Goal: Information Seeking & Learning: Learn about a topic

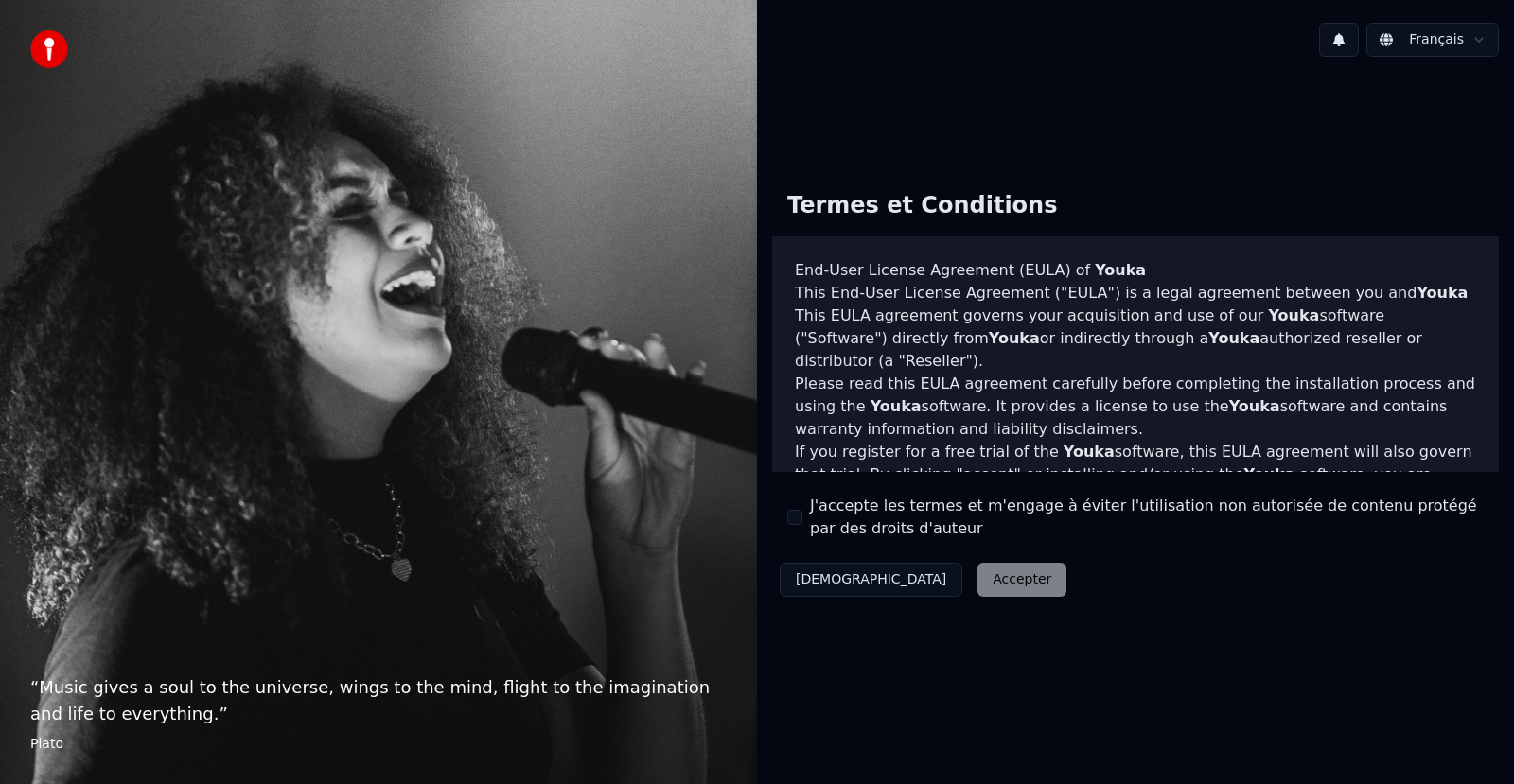
click at [801, 516] on button "J'accepte les termes et m'engage à éviter l'utilisation non autorisée de conten…" at bounding box center [794, 516] width 15 height 15
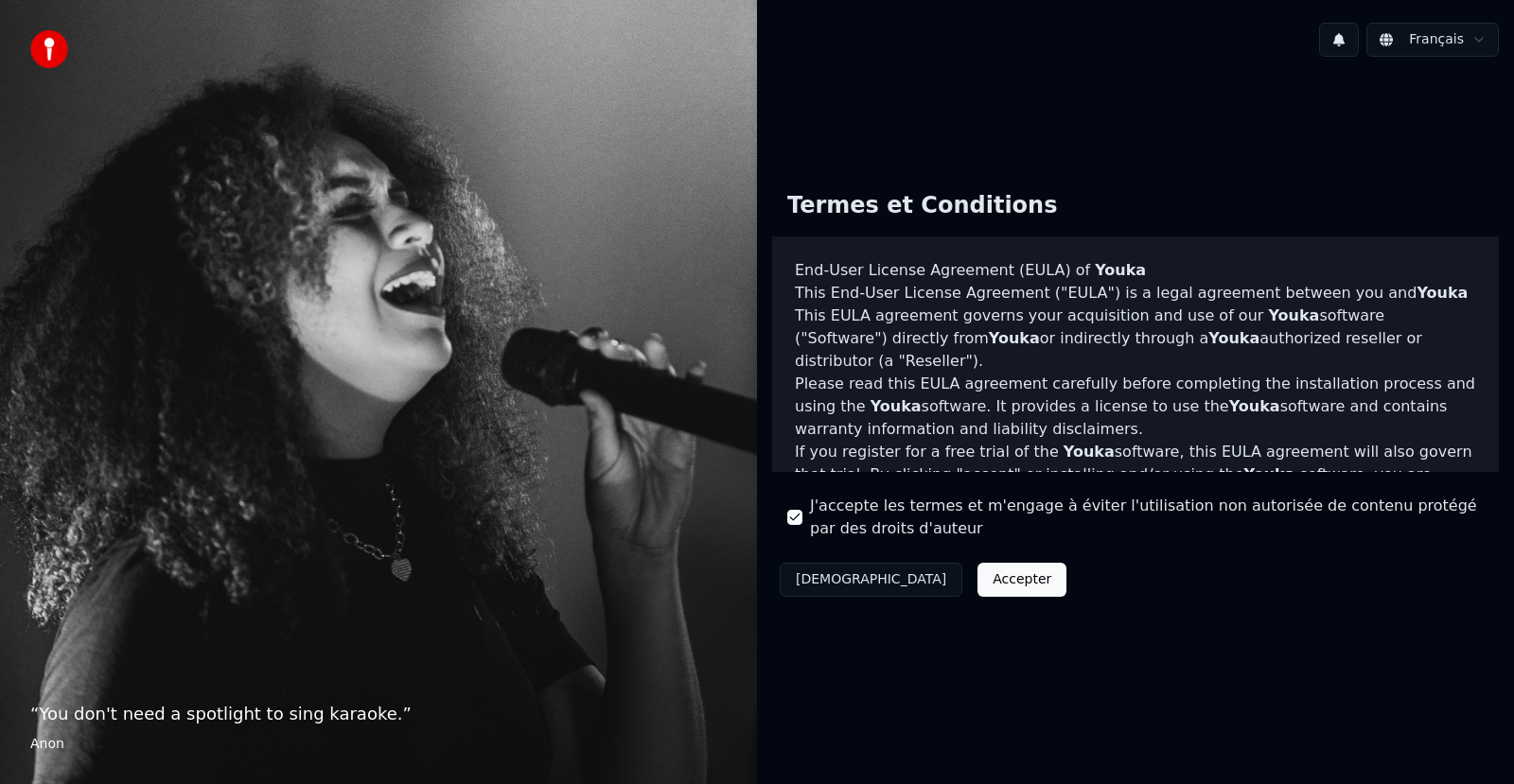
click at [978, 583] on button "Accepter" at bounding box center [1022, 579] width 89 height 34
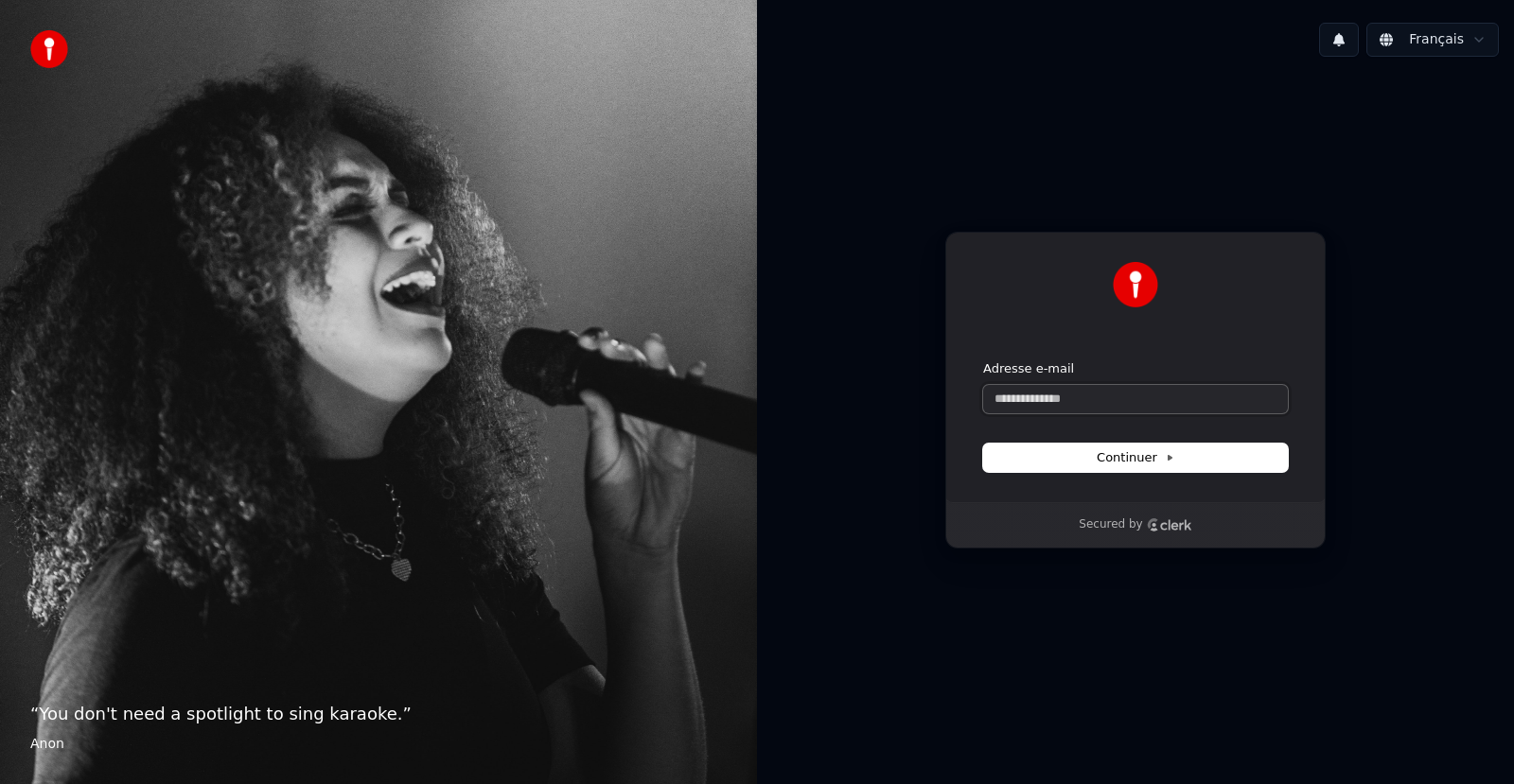
click at [1057, 400] on input "Adresse e-mail" at bounding box center [1135, 398] width 305 height 29
click at [1123, 451] on span "Continuer" at bounding box center [1135, 457] width 78 height 17
type input "**********"
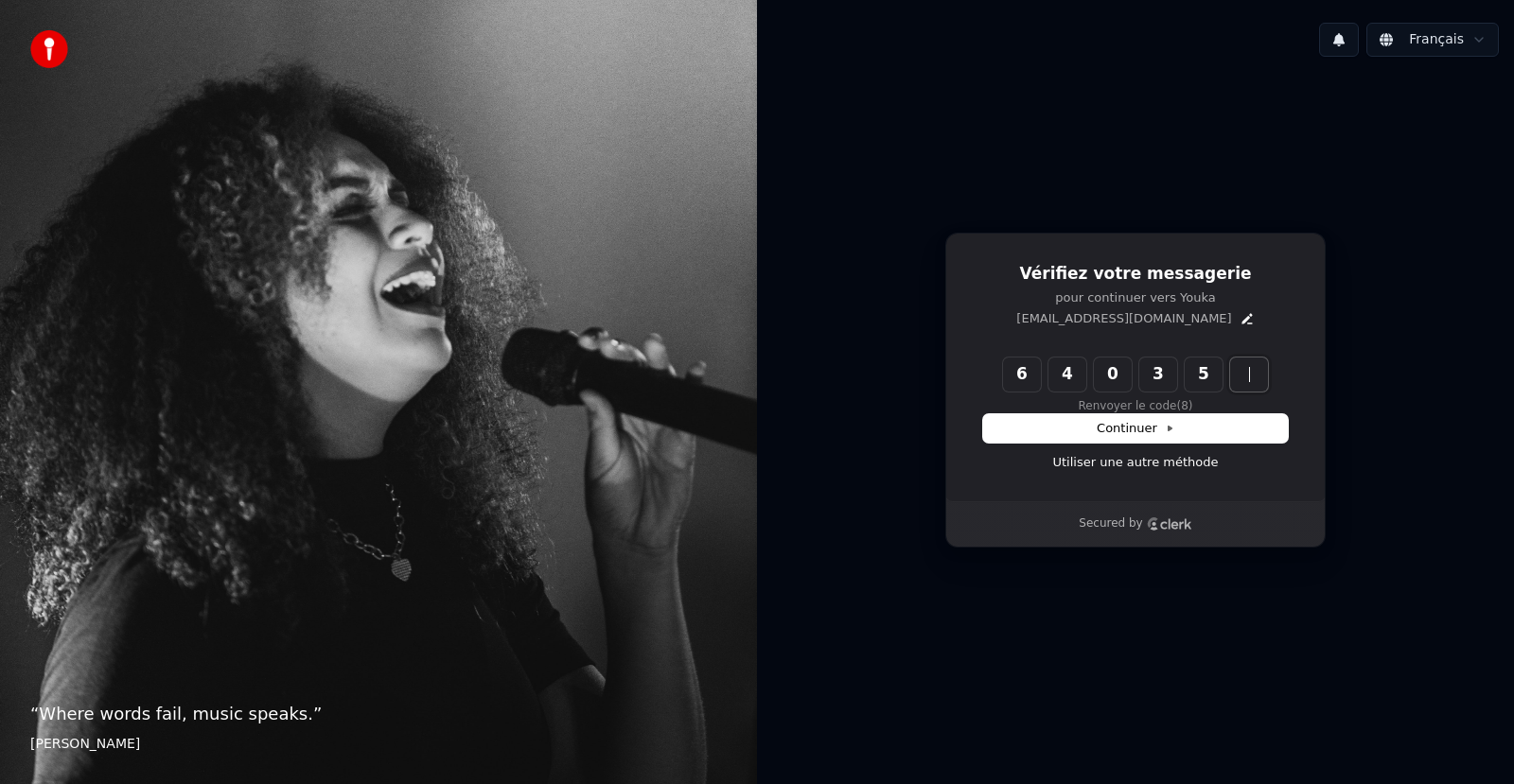
type input "******"
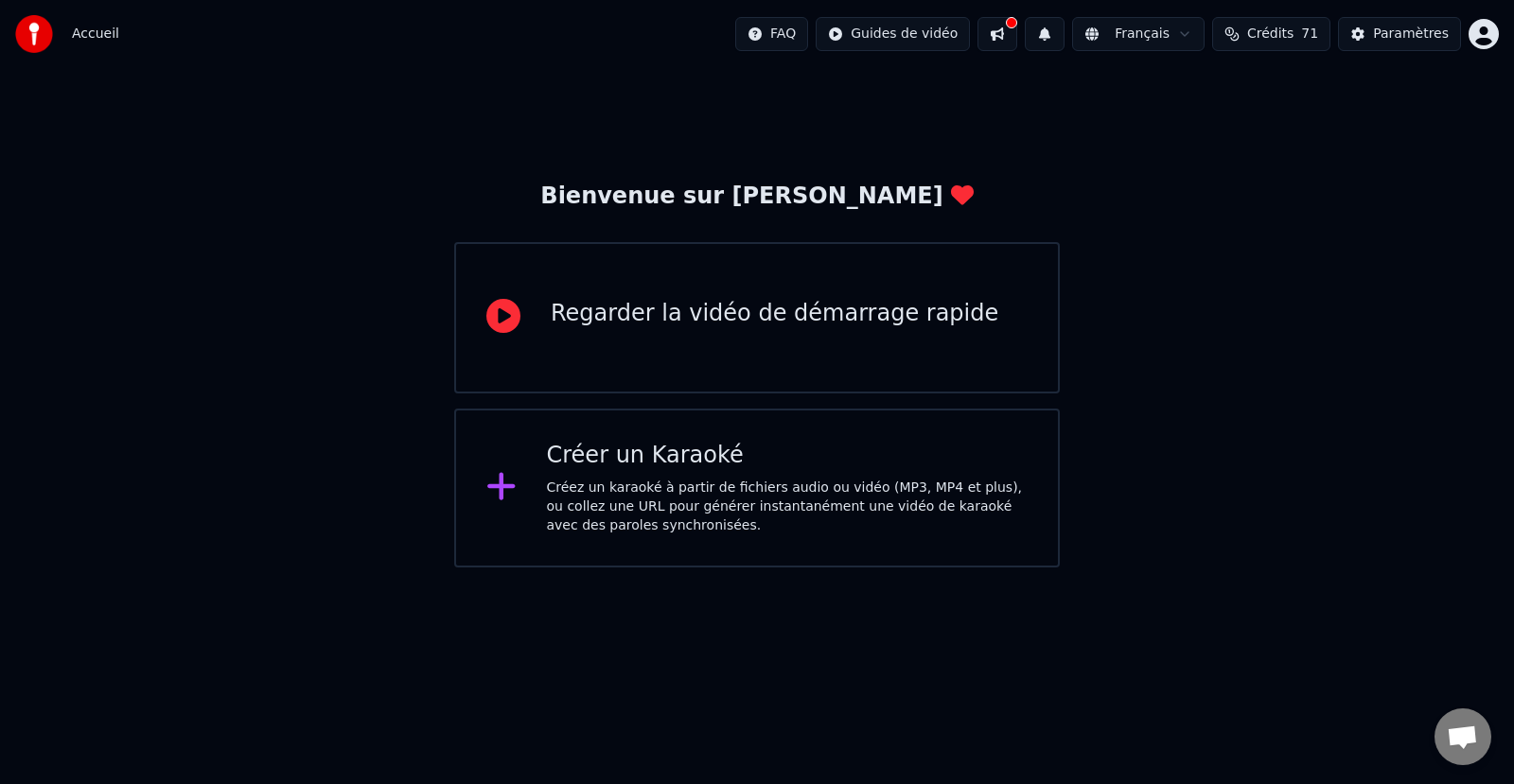
click at [1017, 30] on button at bounding box center [998, 33] width 39 height 34
drag, startPoint x: 1022, startPoint y: 34, endPoint x: 1021, endPoint y: 46, distance: 12.0
click at [1017, 41] on button at bounding box center [998, 33] width 39 height 34
click at [1017, 37] on button at bounding box center [998, 33] width 39 height 34
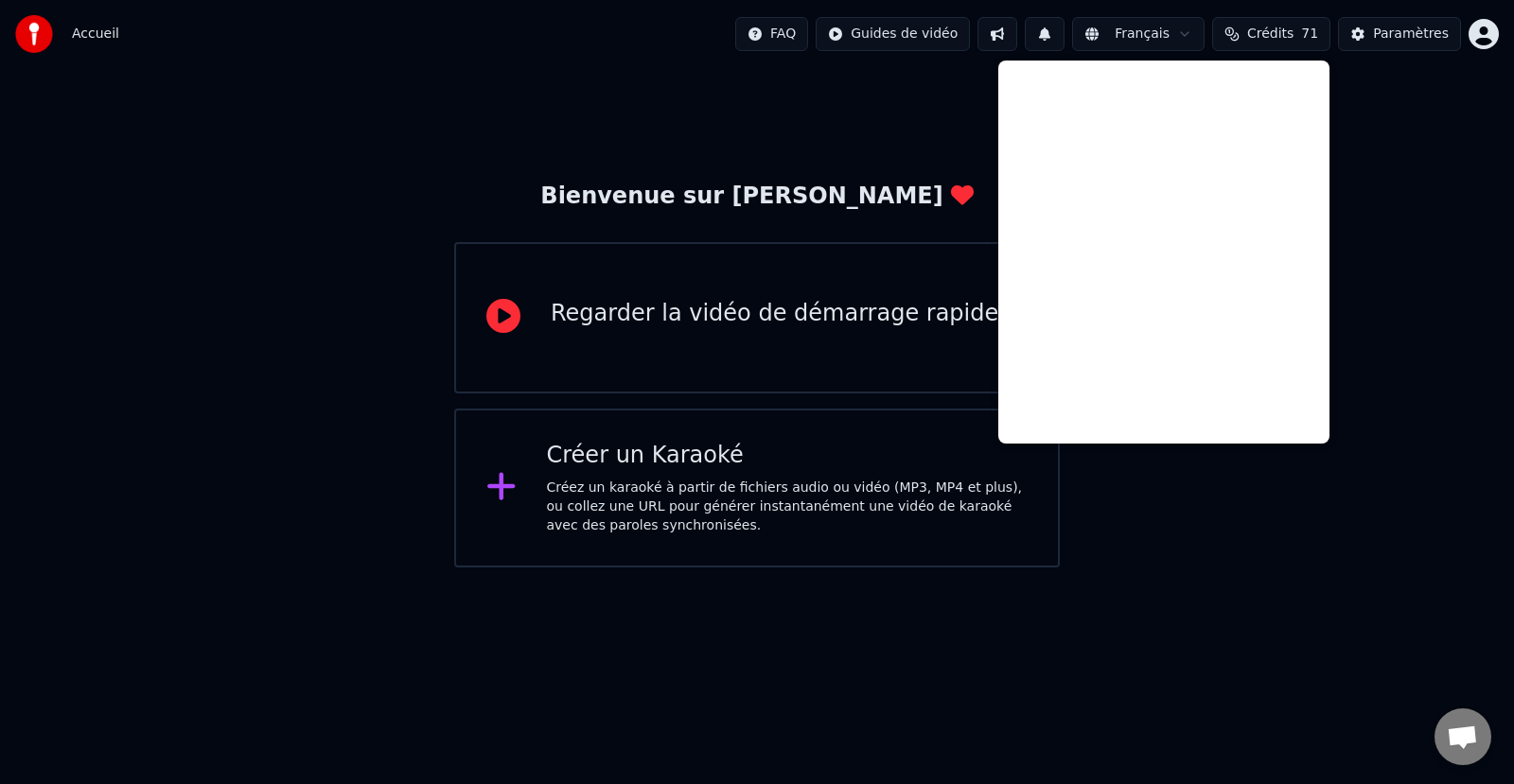
click at [1017, 37] on button at bounding box center [998, 33] width 39 height 34
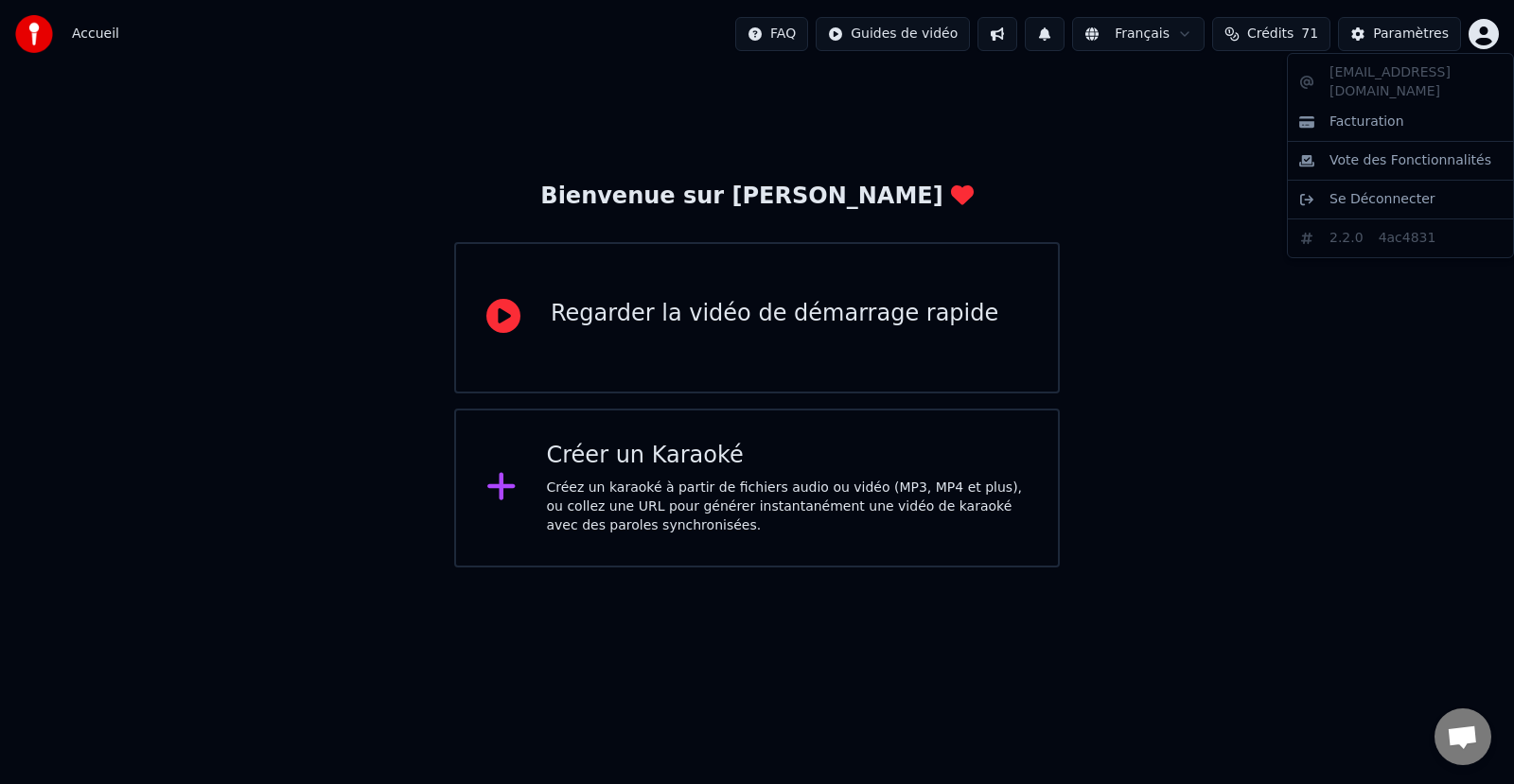
click at [1488, 33] on html "Accueil FAQ Guides de vidéo Français Crédits 71 Paramètres Bienvenue sur Youka …" at bounding box center [757, 283] width 1514 height 568
click at [1252, 136] on html "Accueil FAQ Guides de vidéo Français Crédits 71 Paramètres Bienvenue sur Youka …" at bounding box center [757, 283] width 1514 height 568
click at [37, 33] on img at bounding box center [33, 33] width 37 height 37
click at [1477, 30] on html "Accueil FAQ Guides de vidéo Français Crédits 71 Paramètres Bienvenue sur Youka …" at bounding box center [757, 283] width 1514 height 568
click at [1228, 81] on html "Accueil FAQ Guides de vidéo Français Crédits 71 Paramètres Bienvenue sur Youka …" at bounding box center [757, 283] width 1514 height 568
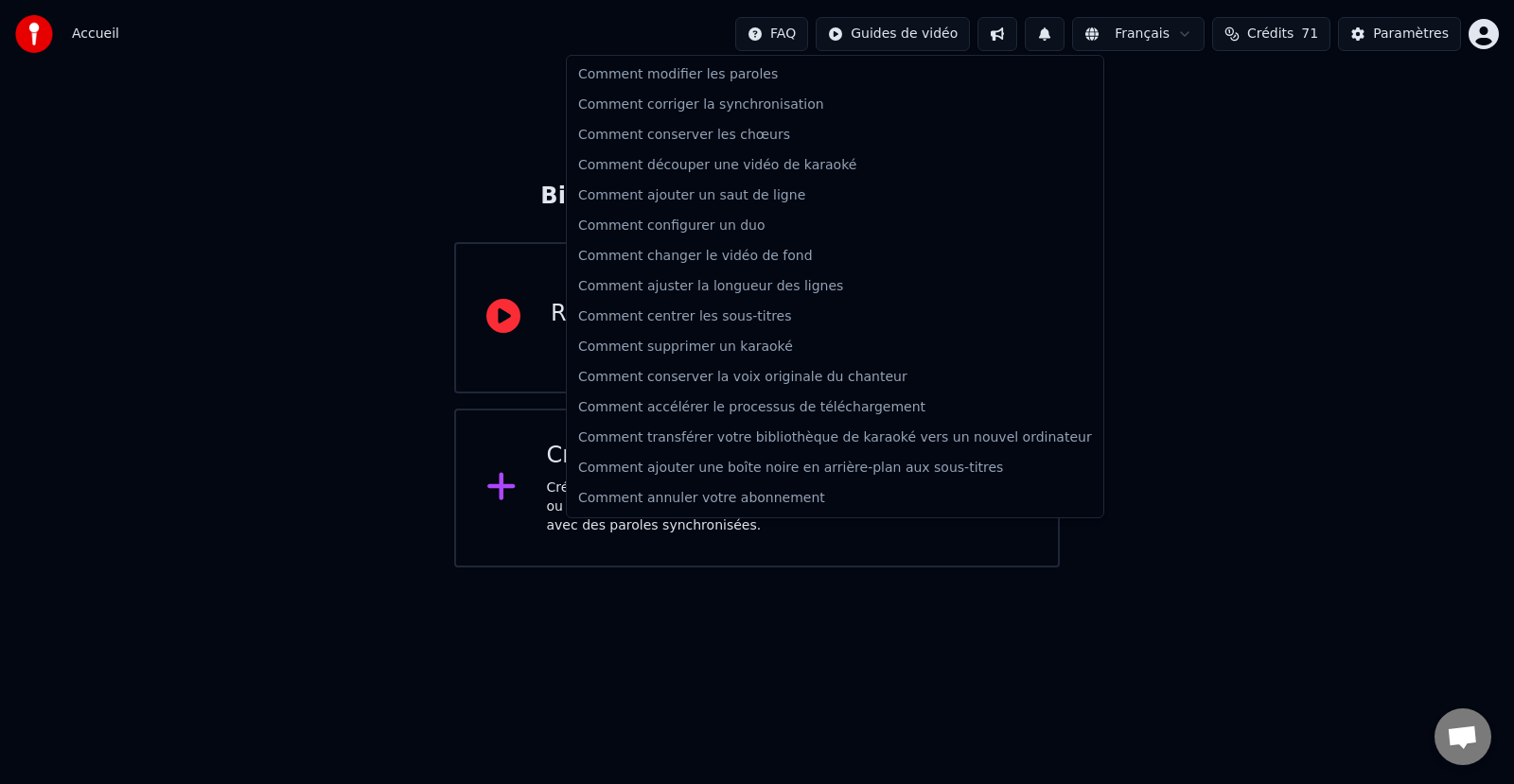
click at [798, 32] on html "Accueil FAQ Guides de vidéo Français Crédits 71 Paramètres Bienvenue sur Youka …" at bounding box center [757, 283] width 1514 height 568
click at [819, 436] on div "Comment transférer votre bibliothèque de karaoké vers un nouvel ordinateur" at bounding box center [835, 438] width 529 height 30
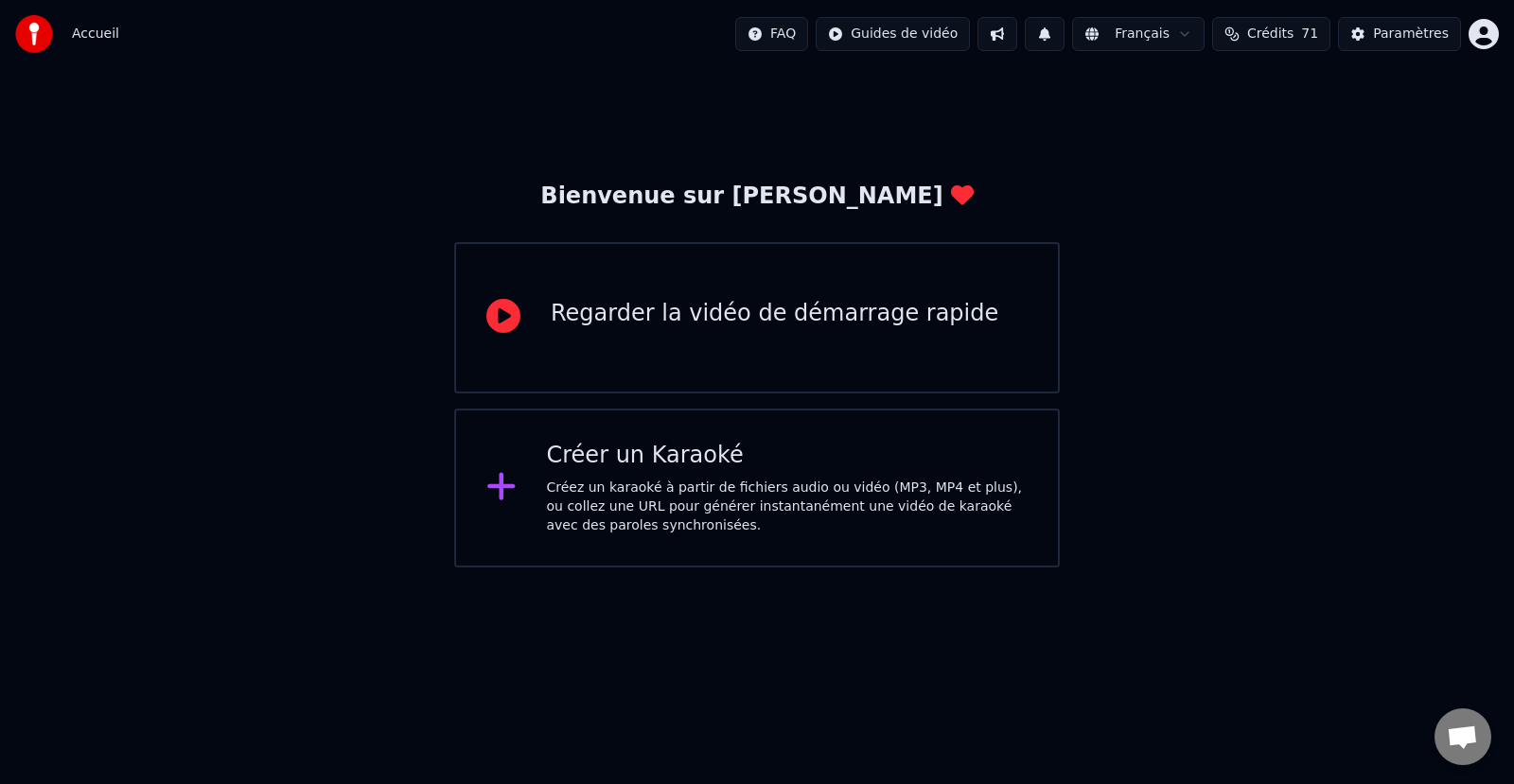
click at [680, 495] on div "Créez un karaoké à partir de fichiers audio ou vidéo (MP3, MP4 et plus), ou col…" at bounding box center [788, 508] width 482 height 57
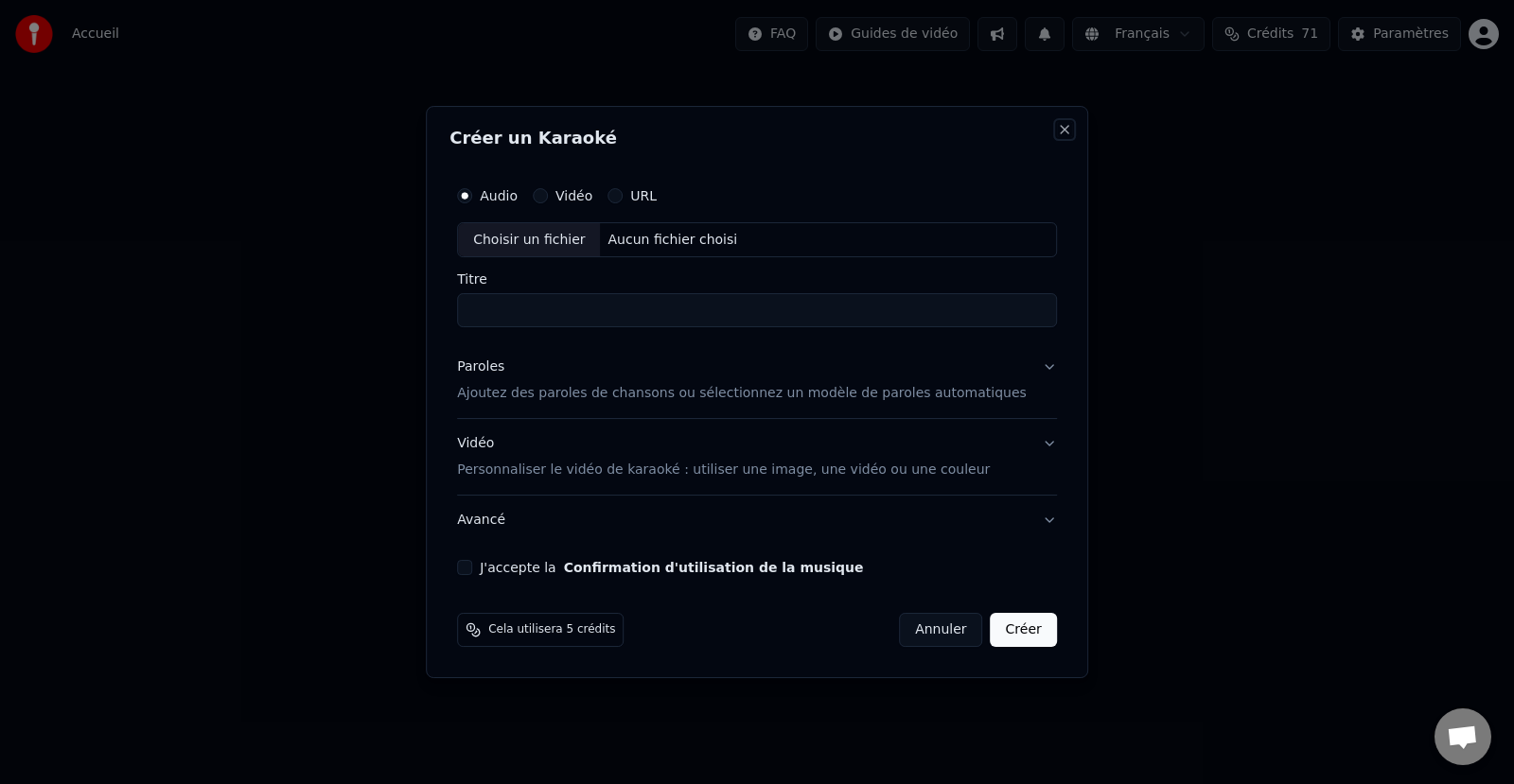
click at [1057, 123] on button "Close" at bounding box center [1063, 129] width 15 height 15
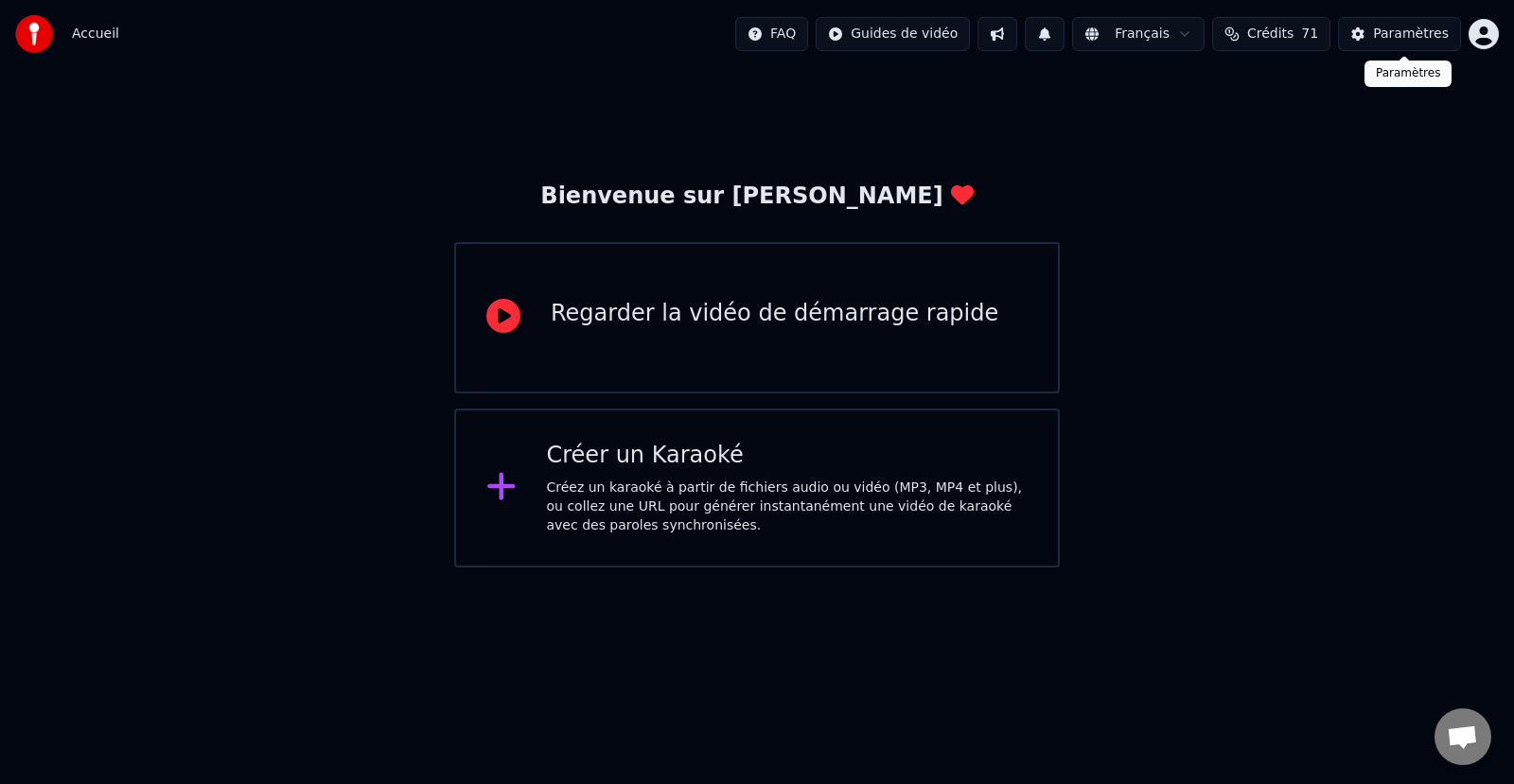
click at [1404, 30] on div "Paramètres" at bounding box center [1411, 33] width 76 height 19
